Goal: Navigation & Orientation: Find specific page/section

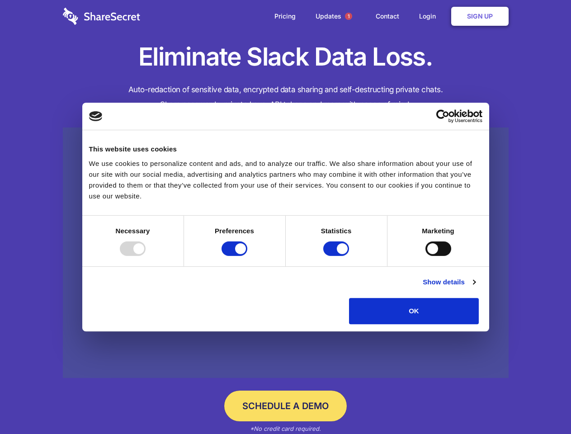
click at [146, 256] on div at bounding box center [133, 249] width 26 height 14
click at [247, 256] on input "Preferences" at bounding box center [235, 249] width 26 height 14
checkbox input "false"
click at [337, 256] on input "Statistics" at bounding box center [336, 249] width 26 height 14
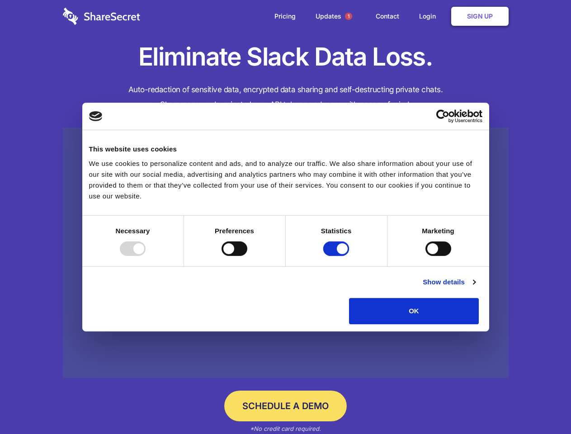
checkbox input "false"
click at [426, 256] on input "Marketing" at bounding box center [439, 249] width 26 height 14
checkbox input "true"
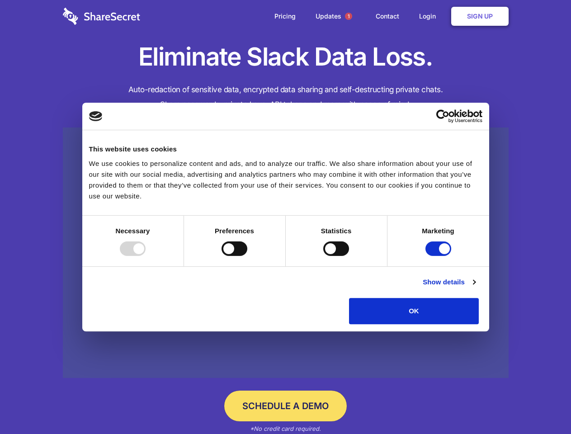
click at [475, 288] on link "Show details" at bounding box center [449, 282] width 52 height 11
click at [0, 0] on div "Necessary cookies help make a website usable by enabling basic functions like p…" at bounding box center [0, 0] width 0 height 0
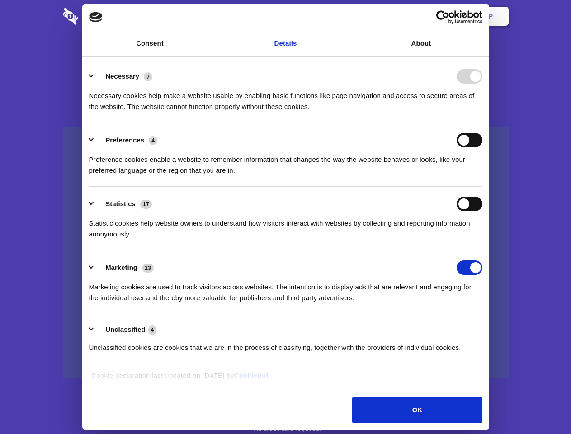
click at [348, 16] on span "1" at bounding box center [348, 16] width 7 height 7
